Goal: Transaction & Acquisition: Subscribe to service/newsletter

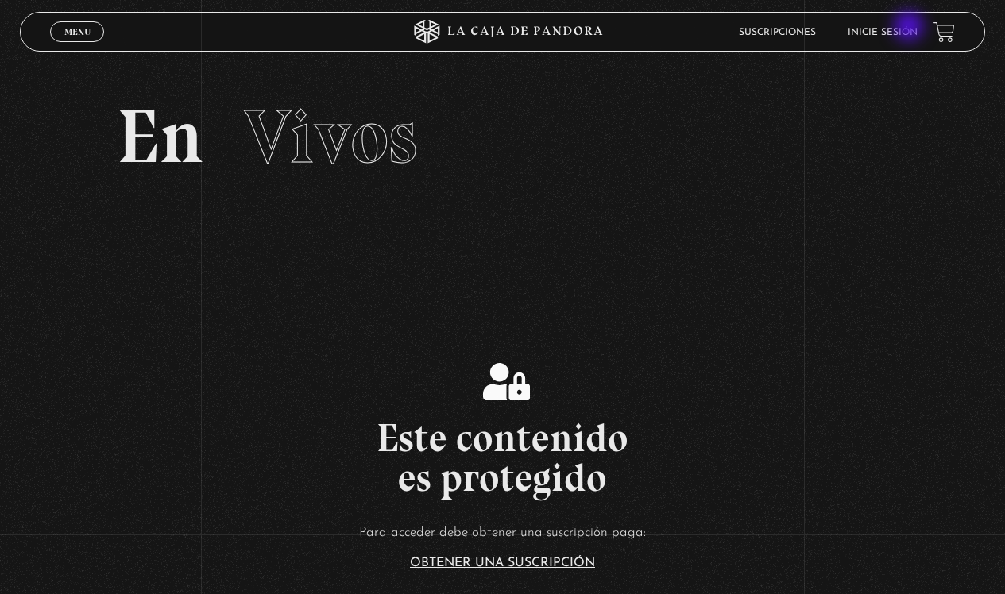
click at [907, 30] on link "Inicie sesión" at bounding box center [883, 33] width 70 height 10
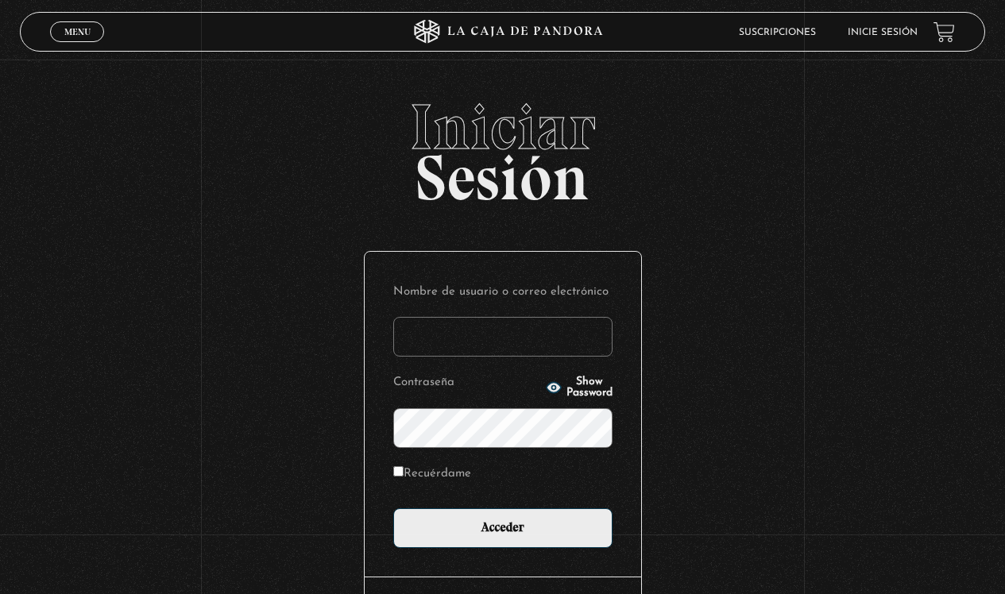
type input "[EMAIL_ADDRESS][DOMAIN_NAME]"
click at [509, 527] on input "Acceder" at bounding box center [502, 529] width 219 height 40
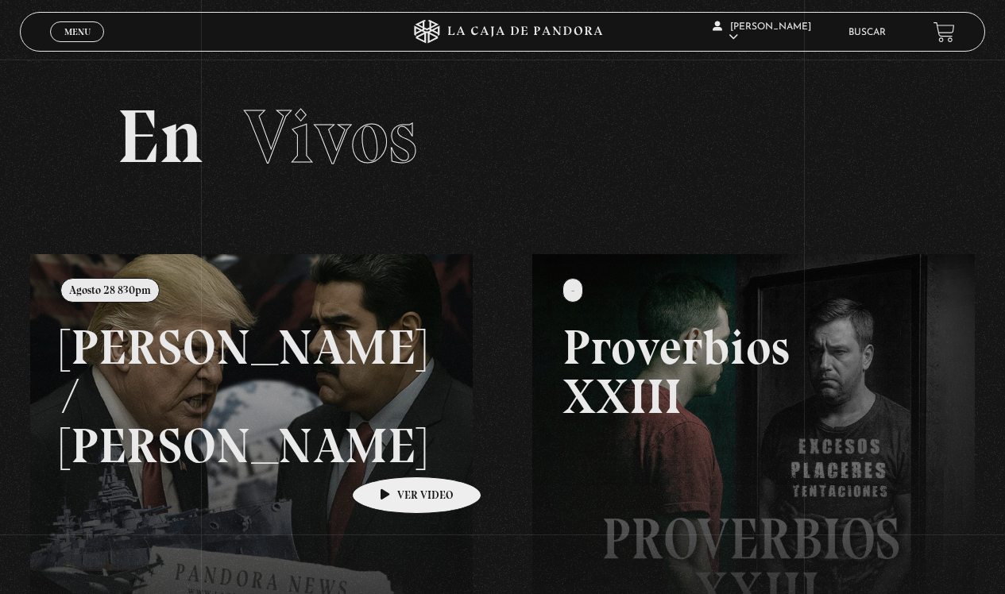
click at [392, 453] on link at bounding box center [532, 551] width 1005 height 594
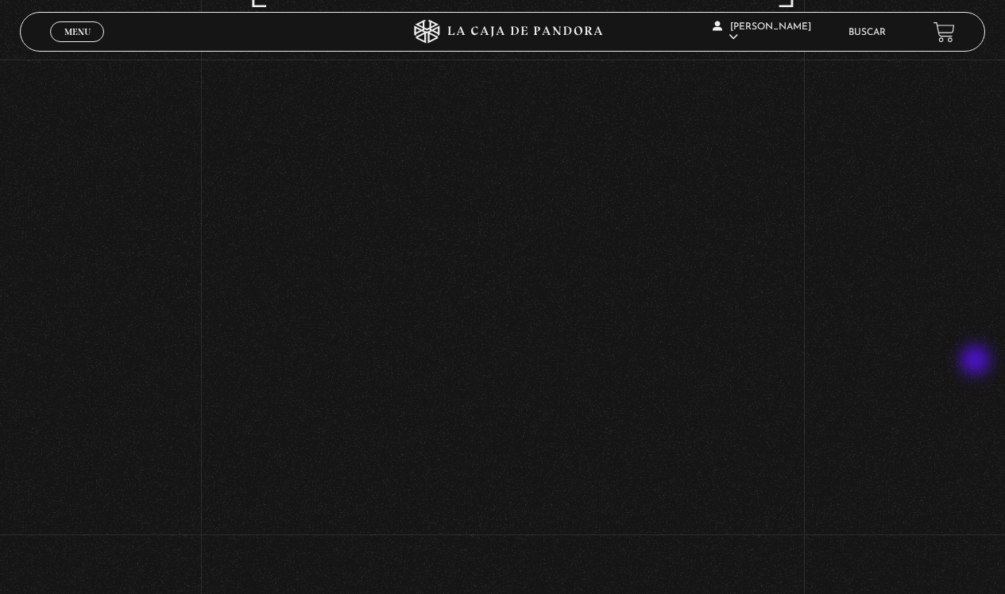
scroll to position [468, 0]
drag, startPoint x: 714, startPoint y: 361, endPoint x: 717, endPoint y: 525, distance: 164.5
click at [717, 525] on p at bounding box center [502, 406] width 501 height 397
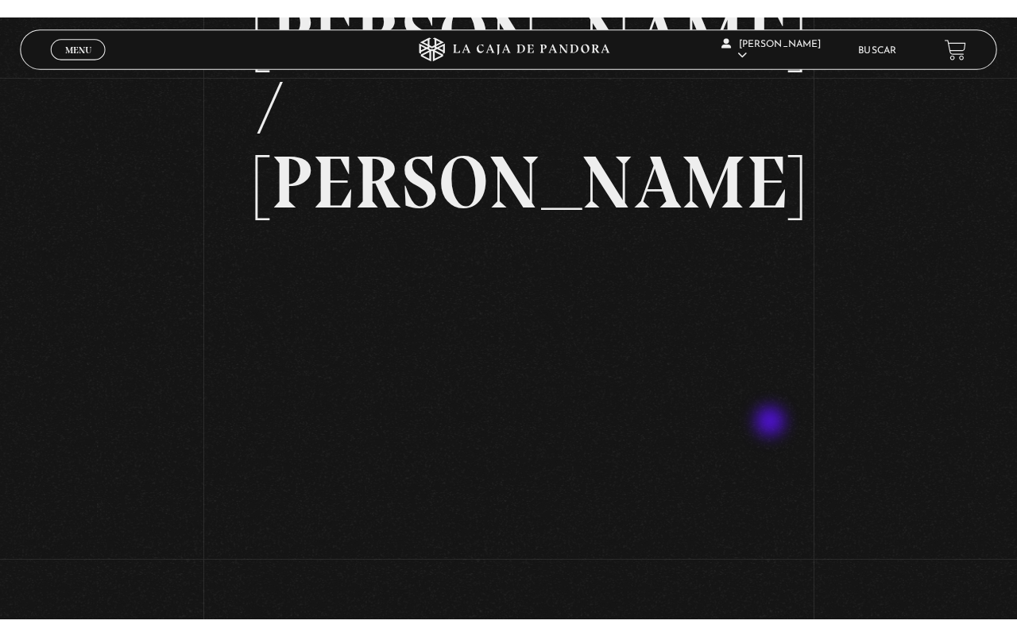
scroll to position [0, 0]
